Goal: Task Accomplishment & Management: Manage account settings

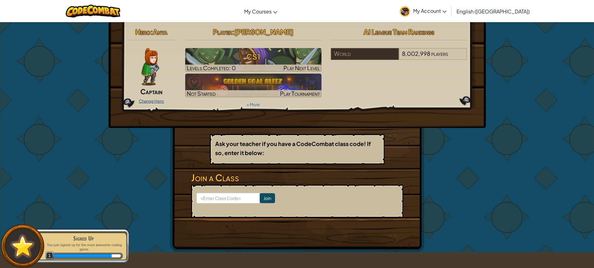
click at [157, 102] on link "Change Hero" at bounding box center [151, 101] width 25 height 5
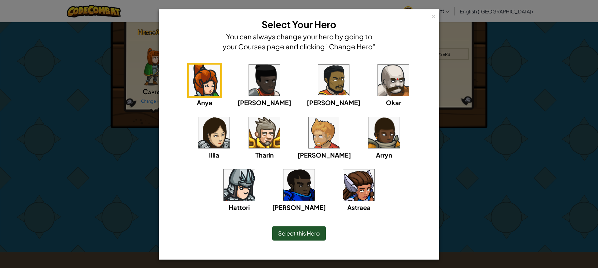
click at [330, 213] on div "Anya [PERSON_NAME] [PERSON_NAME] [PERSON_NAME] Arryn [PERSON_NAME]" at bounding box center [299, 141] width 261 height 157
click at [348, 206] on span "Astraea" at bounding box center [359, 207] width 23 height 8
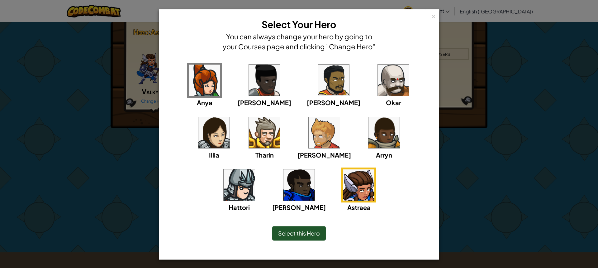
click at [313, 232] on span "Select this Hero" at bounding box center [299, 232] width 42 height 7
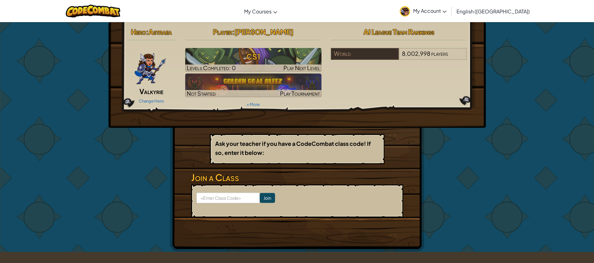
click at [151, 71] on img at bounding box center [150, 66] width 32 height 37
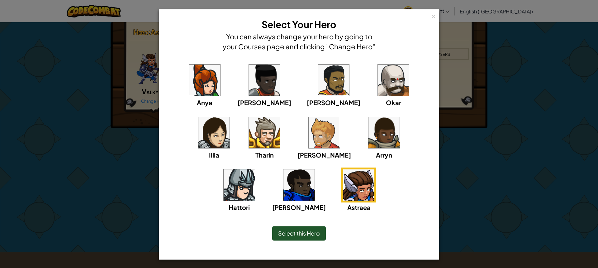
drag, startPoint x: 152, startPoint y: 105, endPoint x: 150, endPoint y: 100, distance: 5.4
click at [150, 100] on div "× Select Your Hero You can always change your hero by going to your Courses pag…" at bounding box center [299, 134] width 598 height 268
